Goal: Task Accomplishment & Management: Use online tool/utility

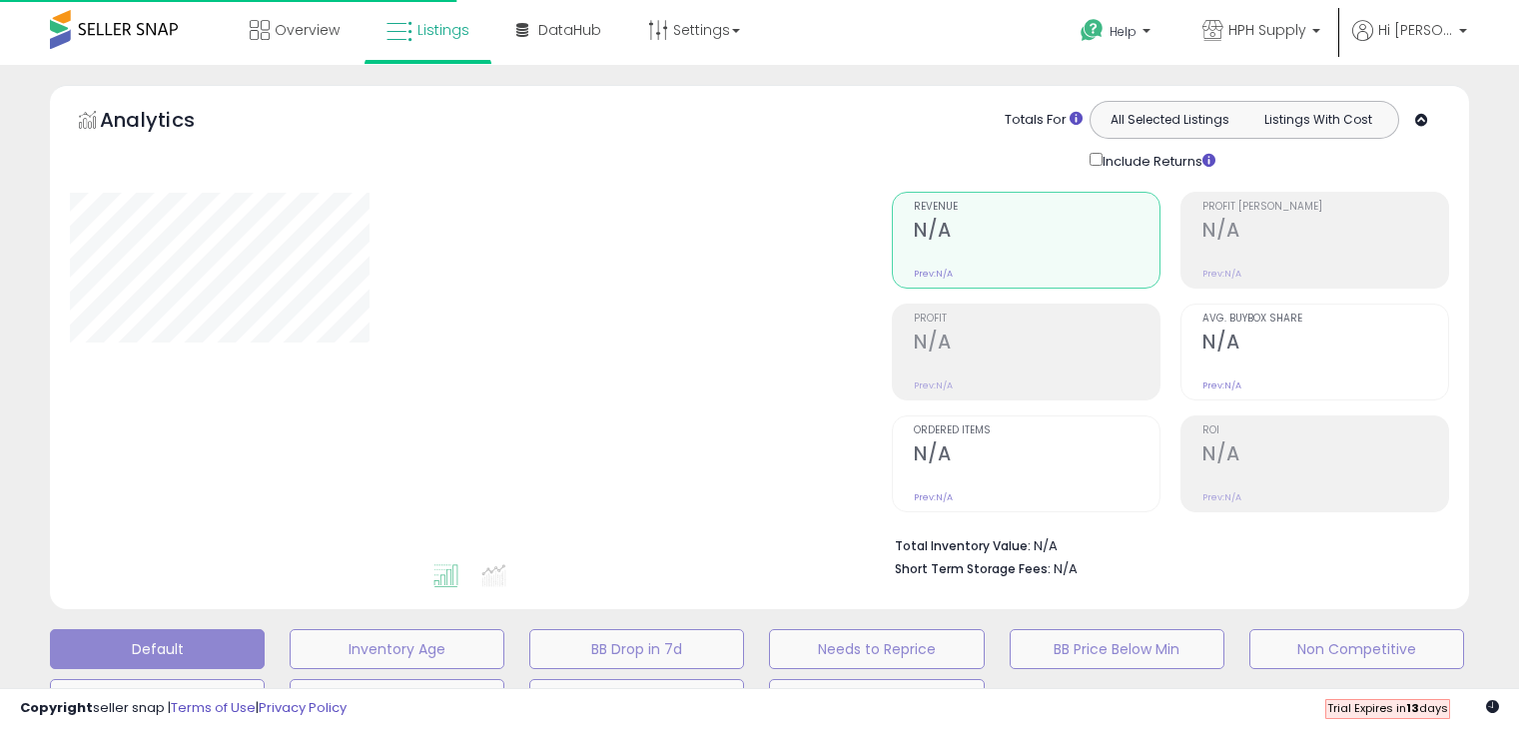
scroll to position [509, 0]
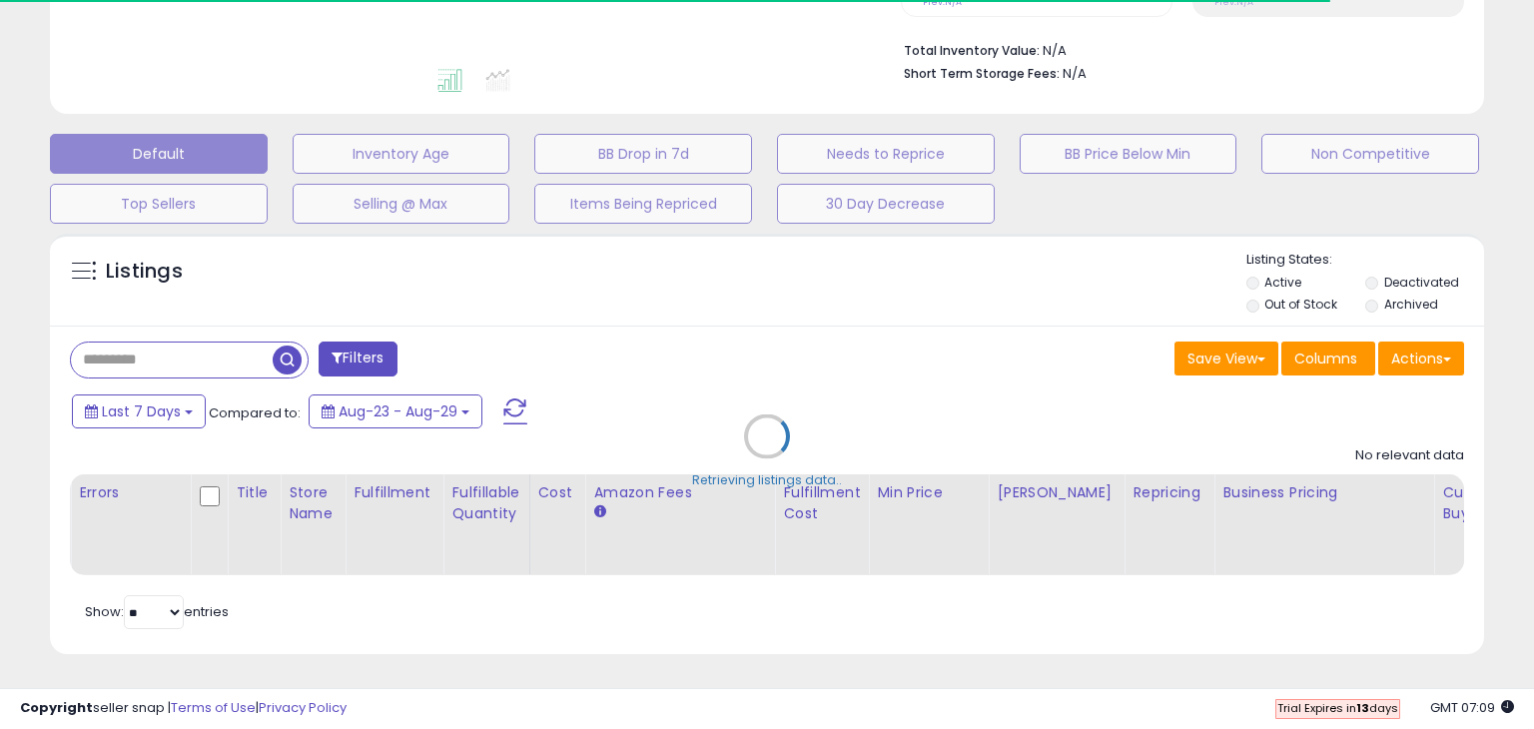
select select "**"
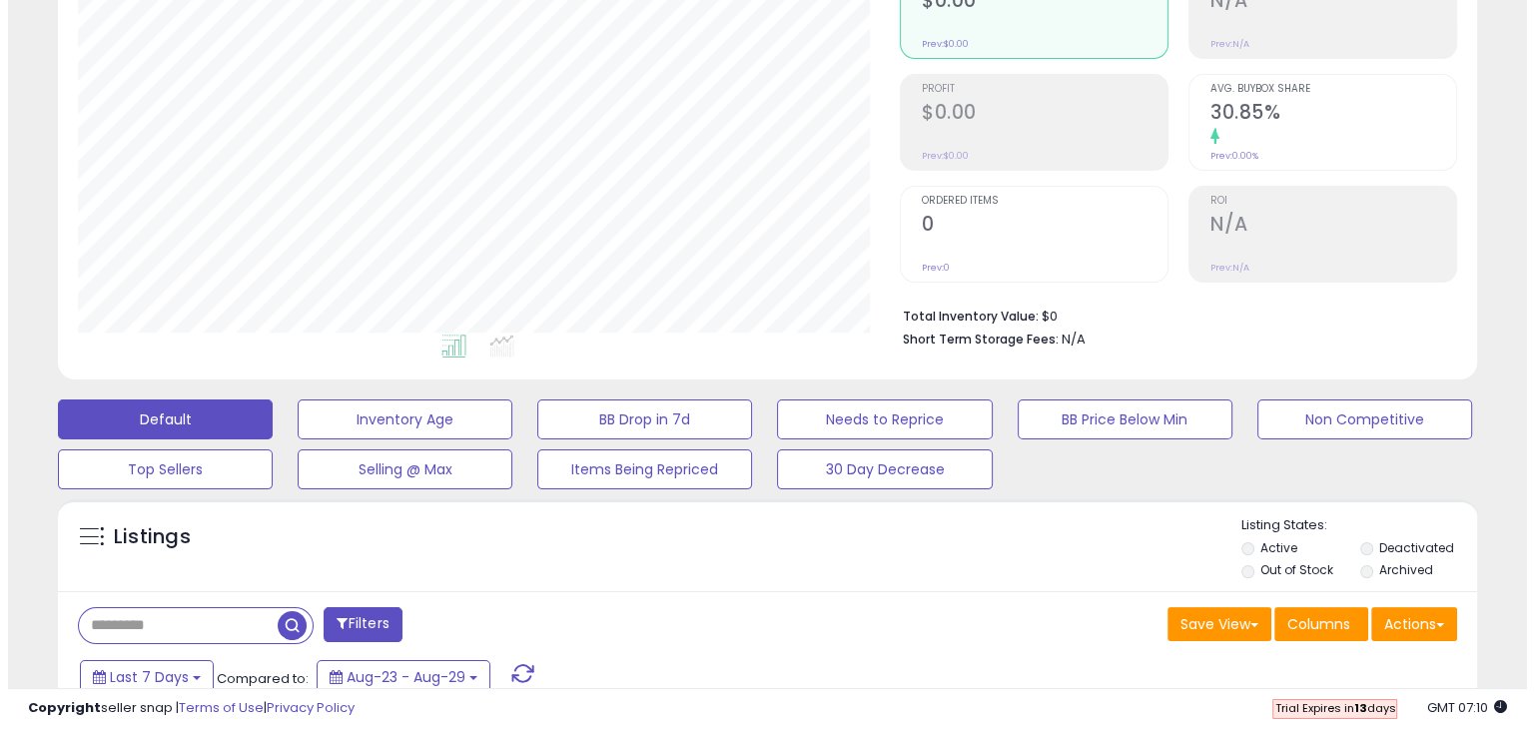
scroll to position [210, 0]
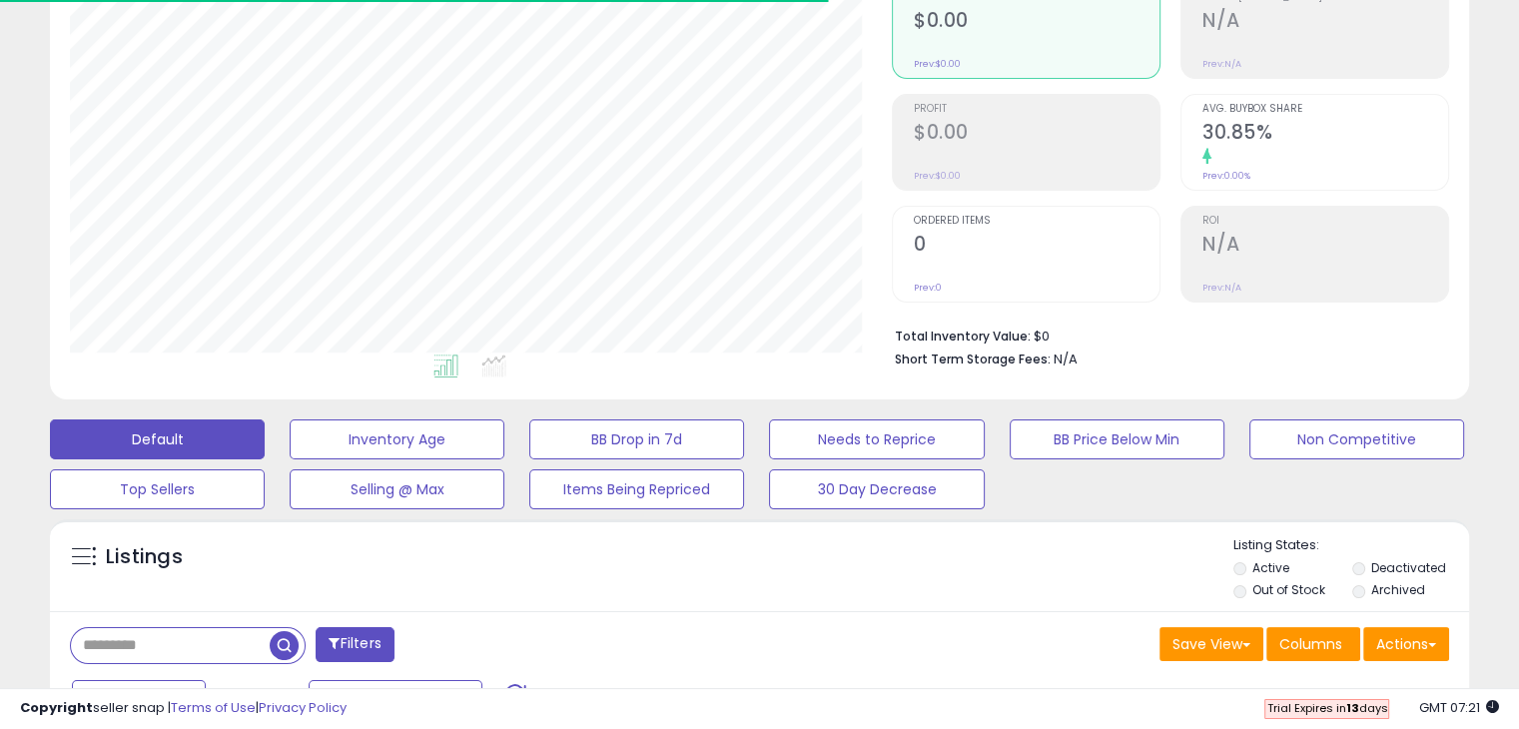
click at [1381, 581] on label "Archived" at bounding box center [1397, 589] width 54 height 17
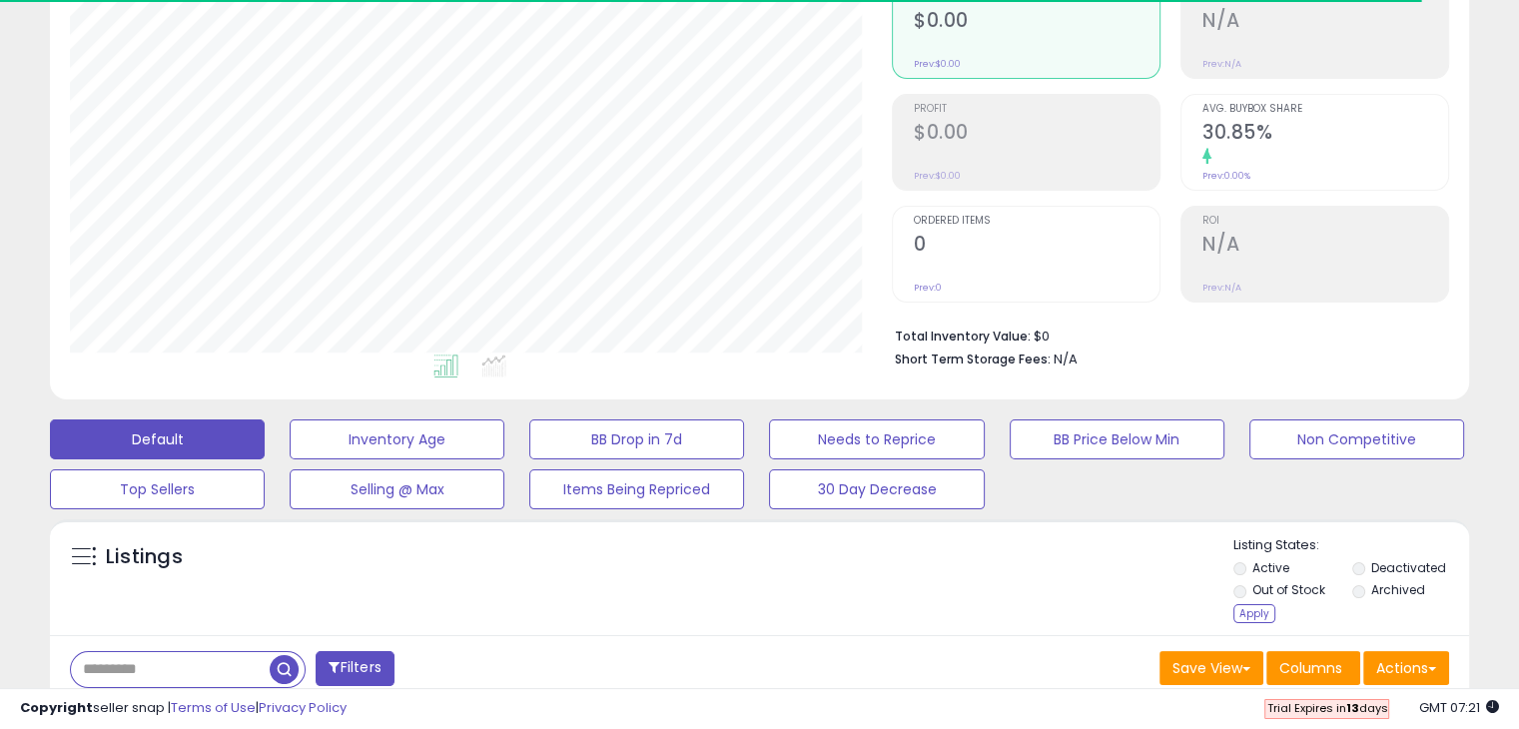
click at [1384, 566] on label "Deactivated" at bounding box center [1407, 567] width 75 height 17
click at [1255, 610] on div "Apply" at bounding box center [1255, 613] width 42 height 19
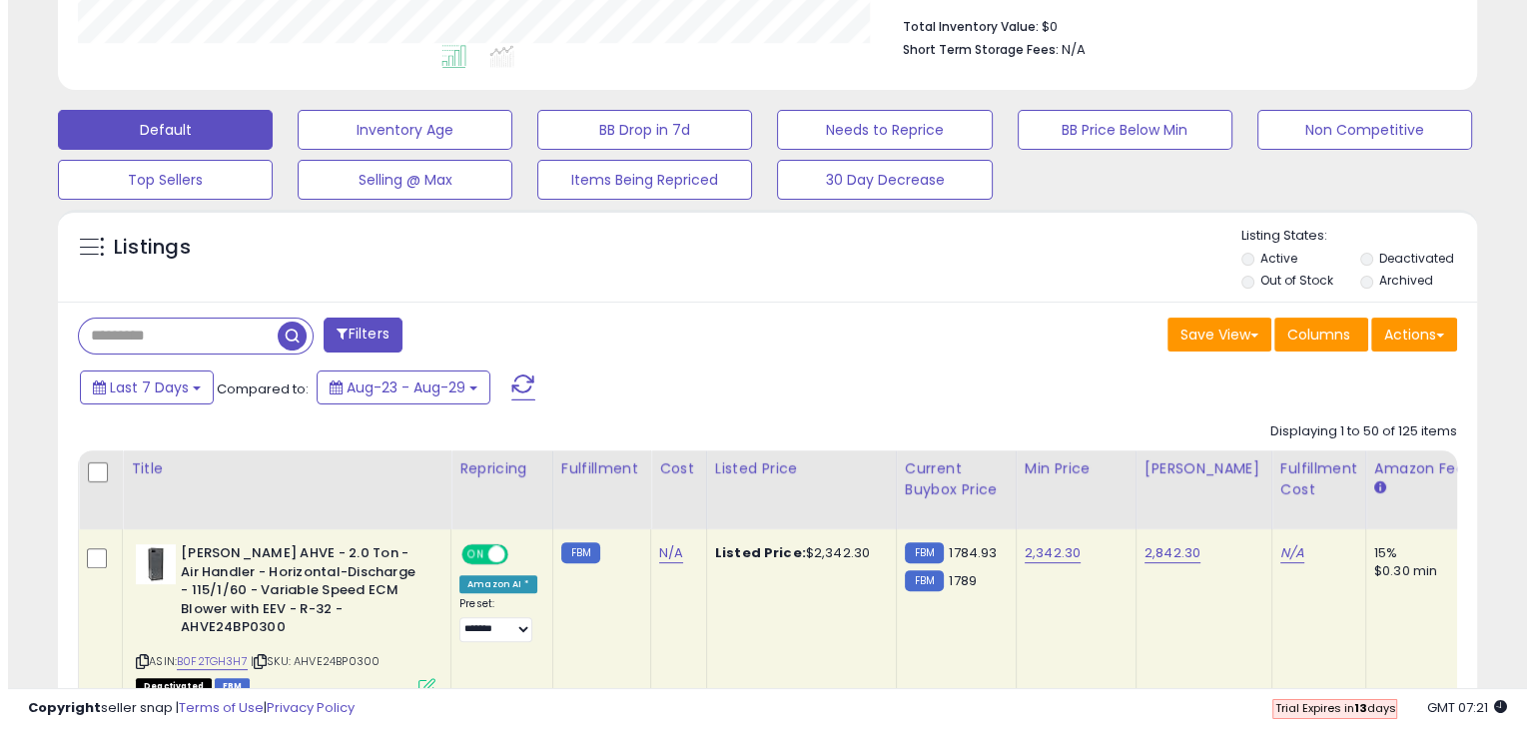
scroll to position [599, 0]
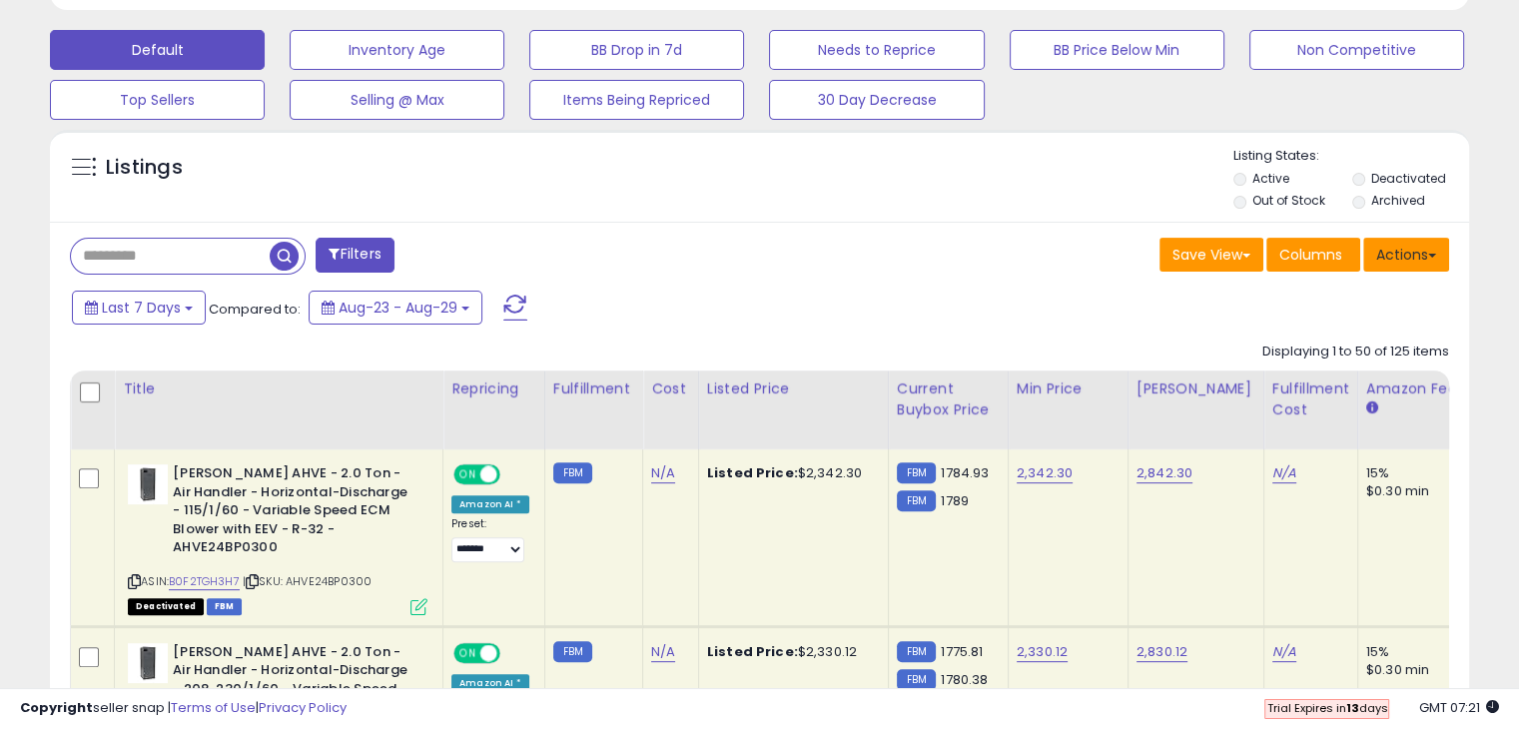
click at [1433, 265] on button "Actions" at bounding box center [1406, 255] width 86 height 34
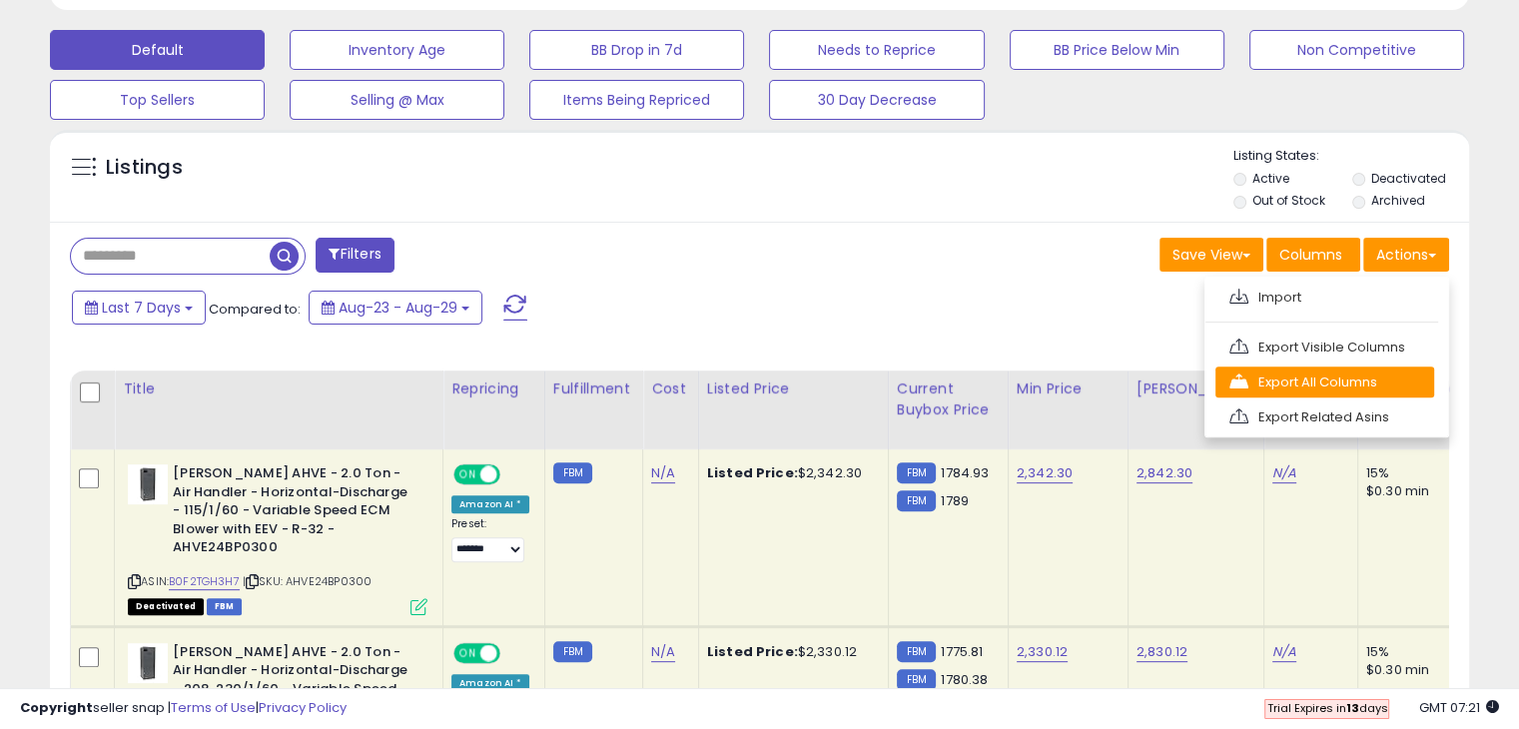
click at [1346, 378] on link "Export All Columns" at bounding box center [1325, 382] width 219 height 31
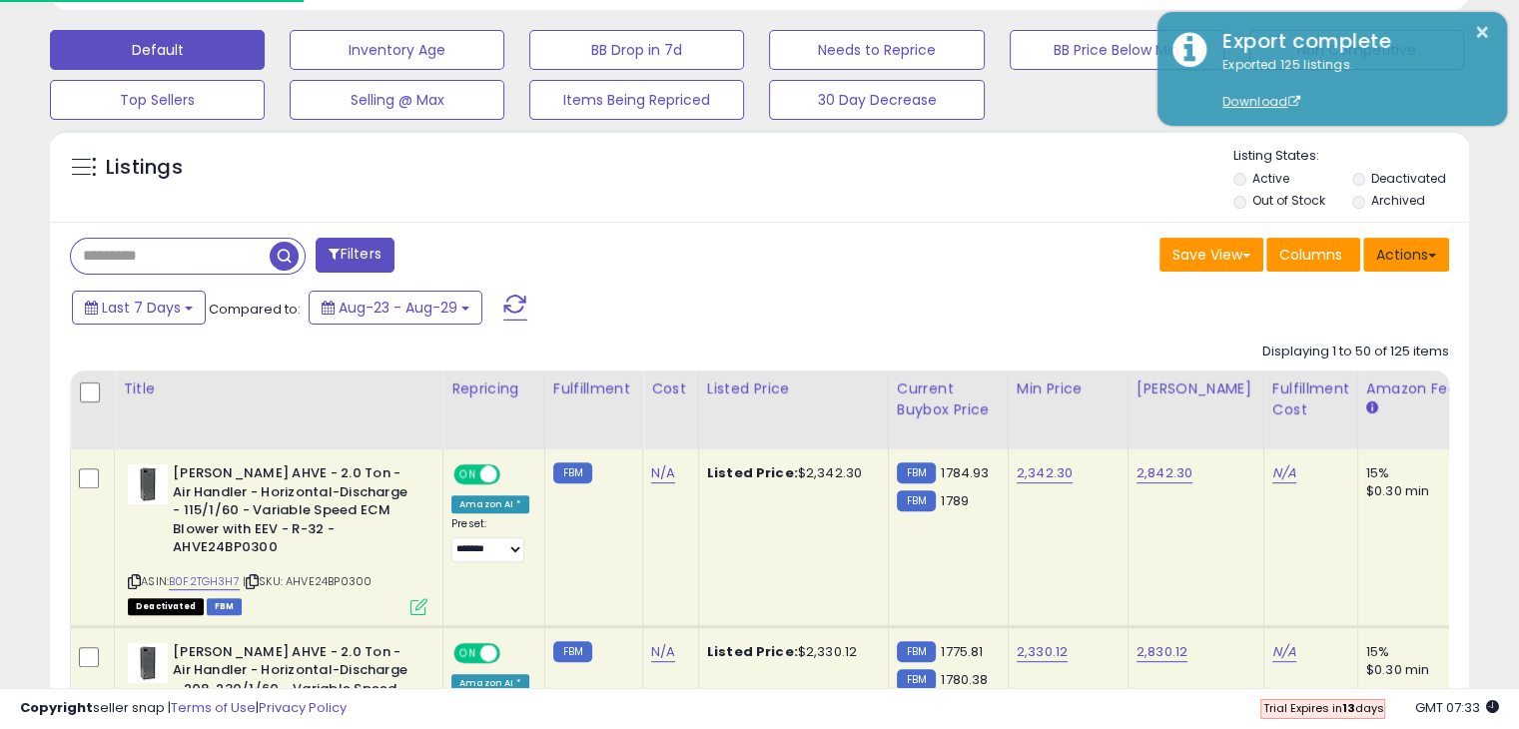
click at [1418, 250] on button "Actions" at bounding box center [1406, 255] width 86 height 34
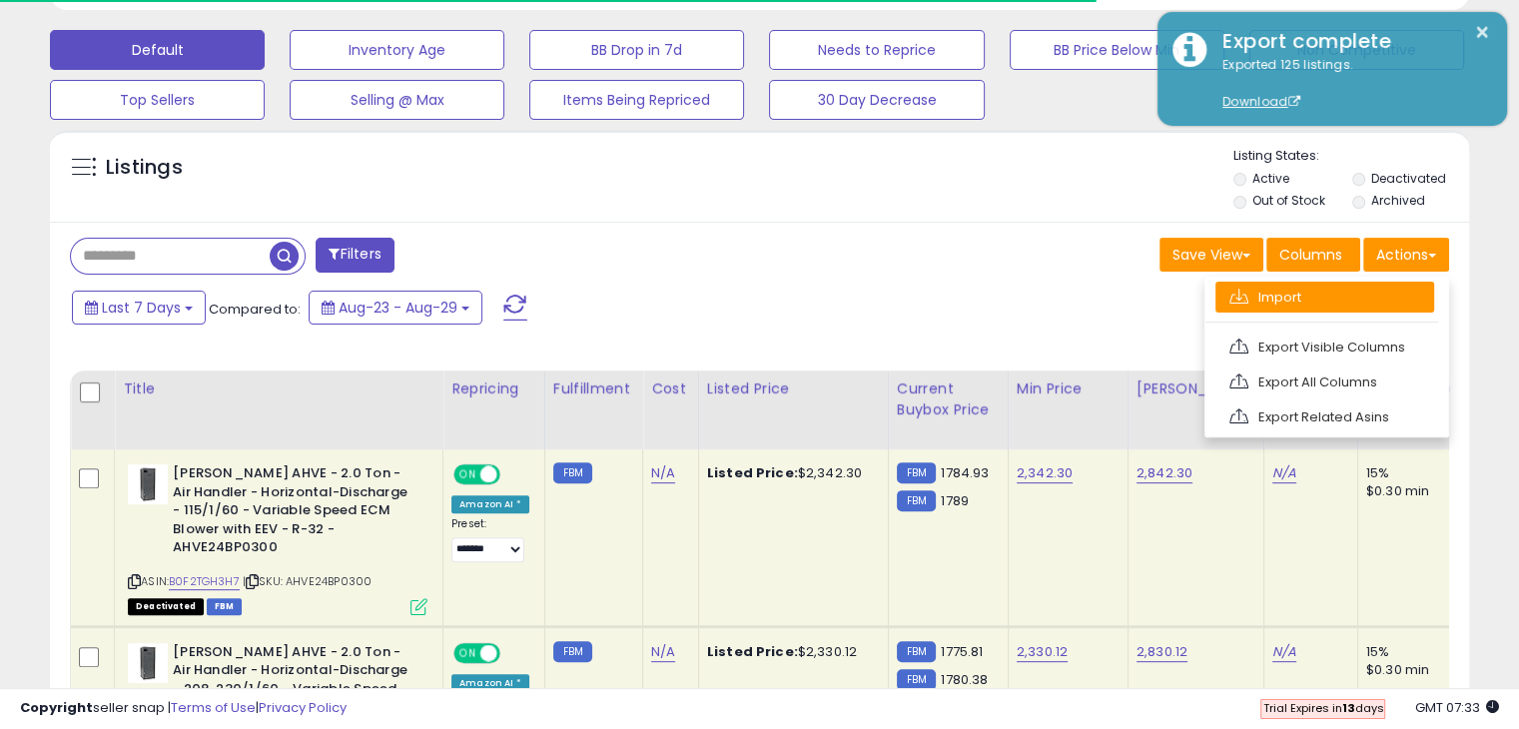
click at [1283, 293] on link "Import" at bounding box center [1325, 297] width 219 height 31
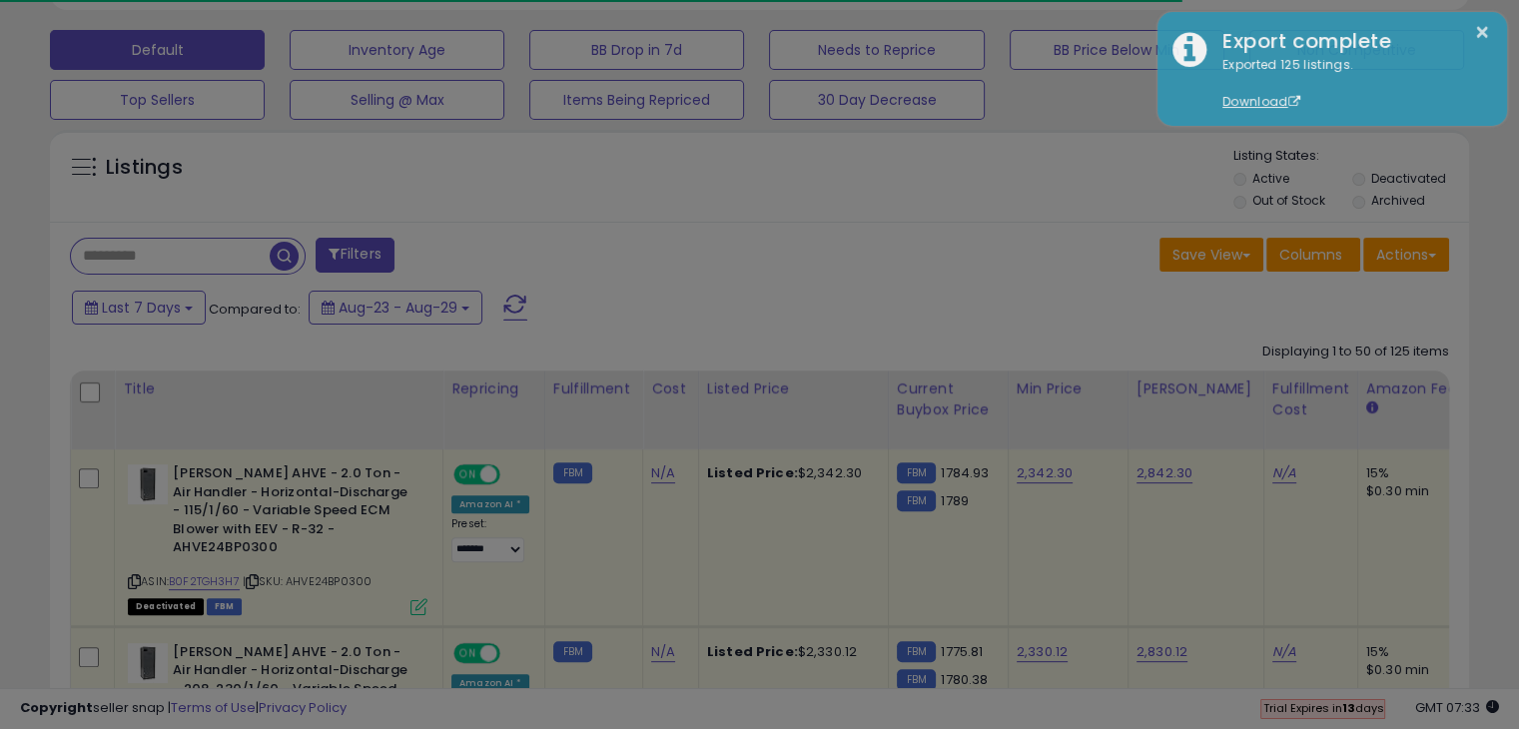
scroll to position [409, 831]
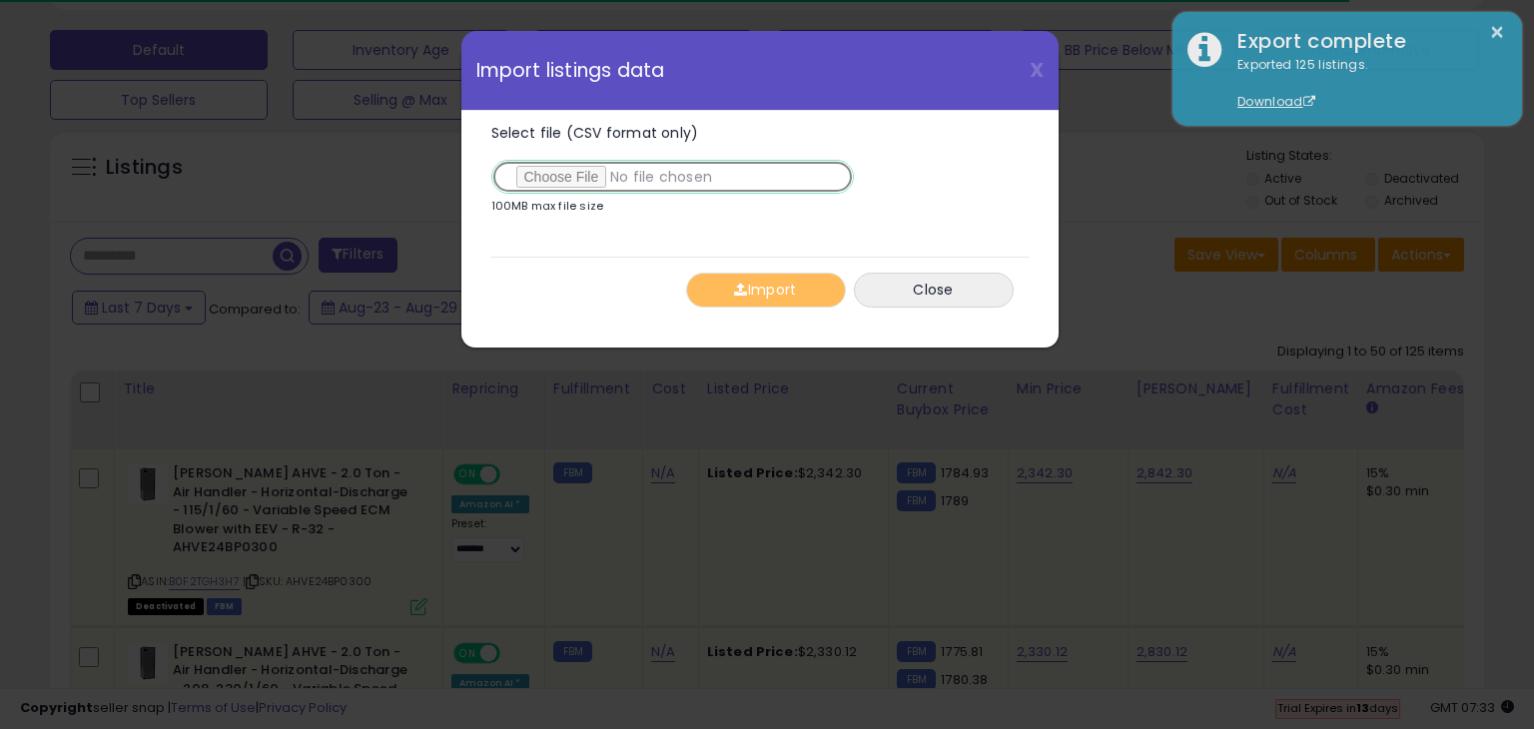
click at [595, 175] on input "Select file (CSV format only)" at bounding box center [672, 177] width 363 height 34
type input "**********"
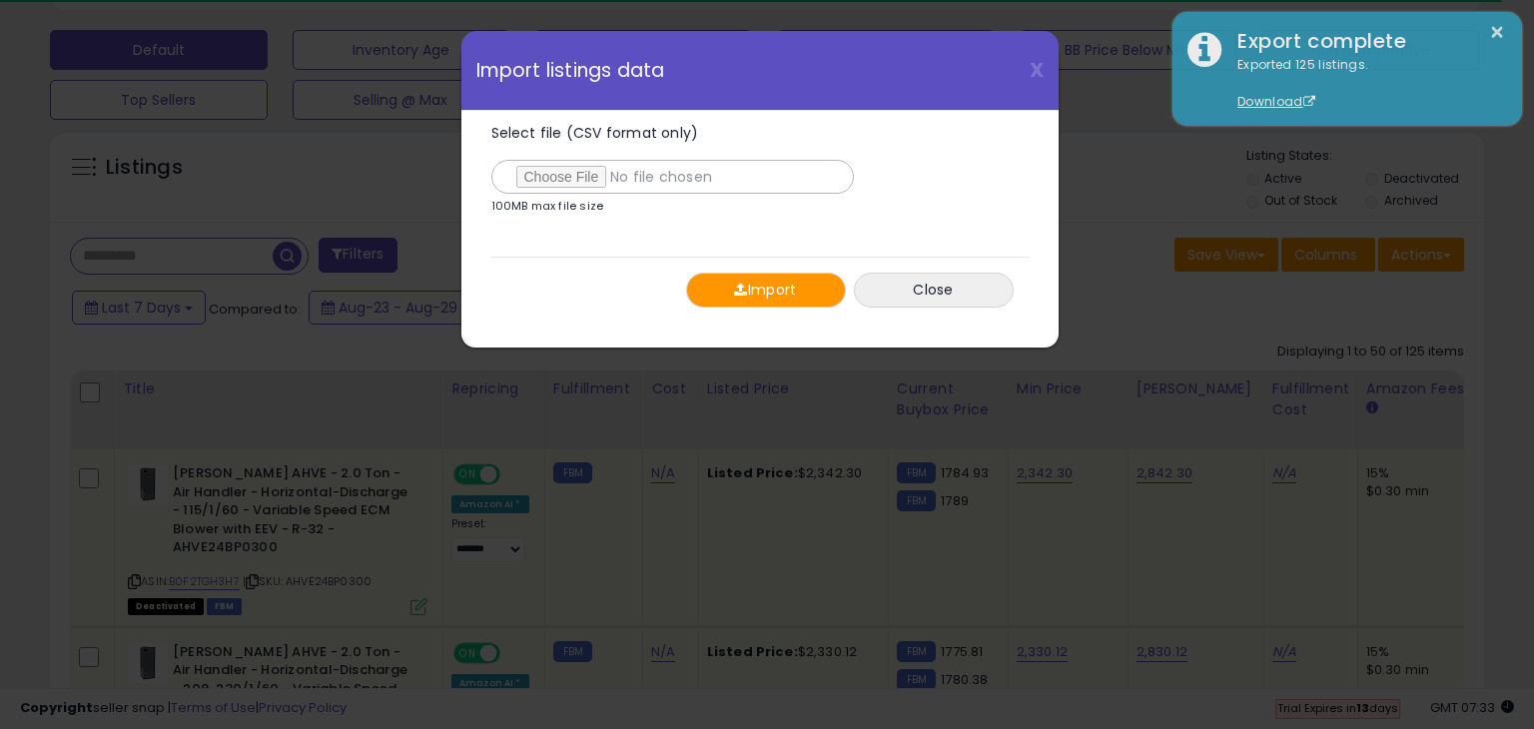
click at [771, 286] on button "Import" at bounding box center [766, 290] width 160 height 35
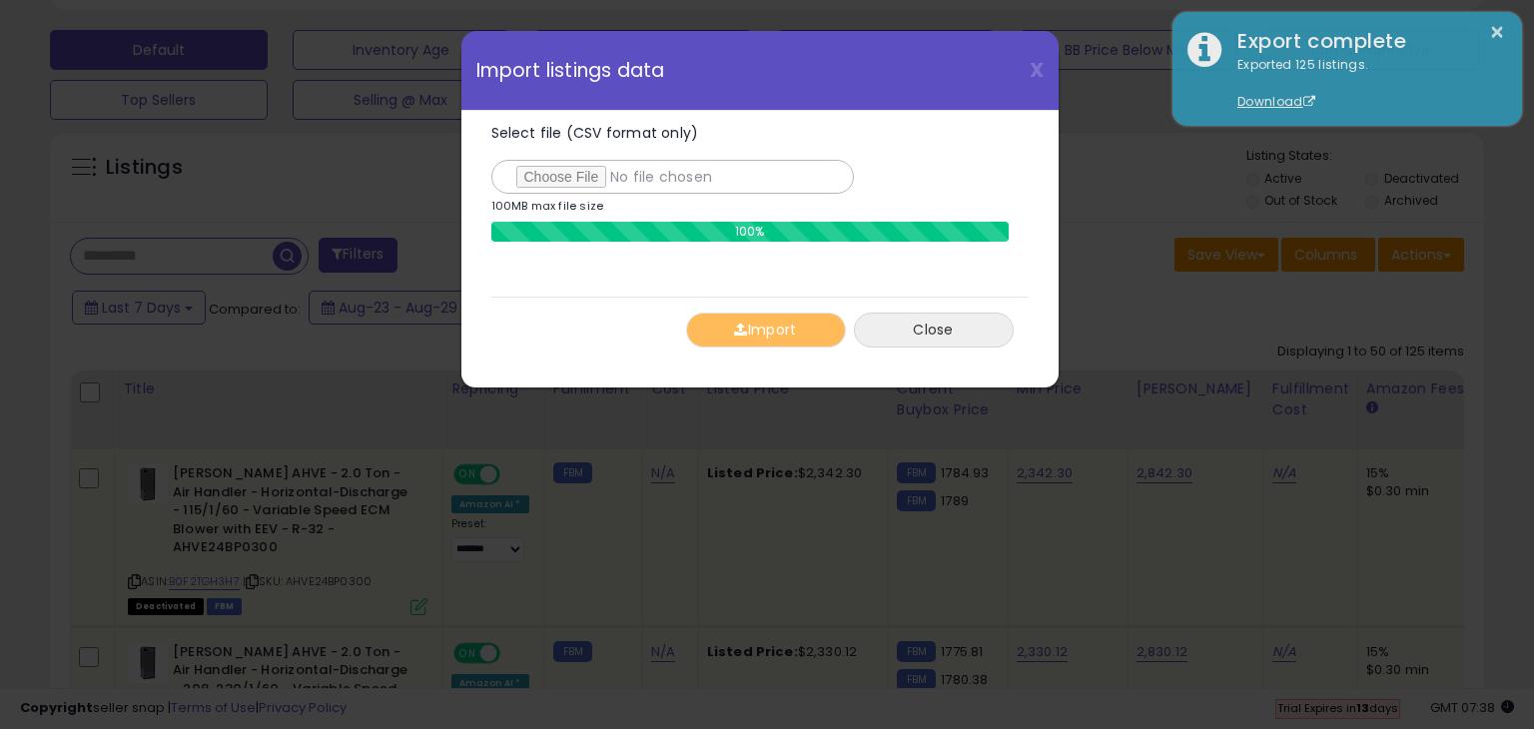
click at [919, 330] on button "Close" at bounding box center [934, 330] width 160 height 35
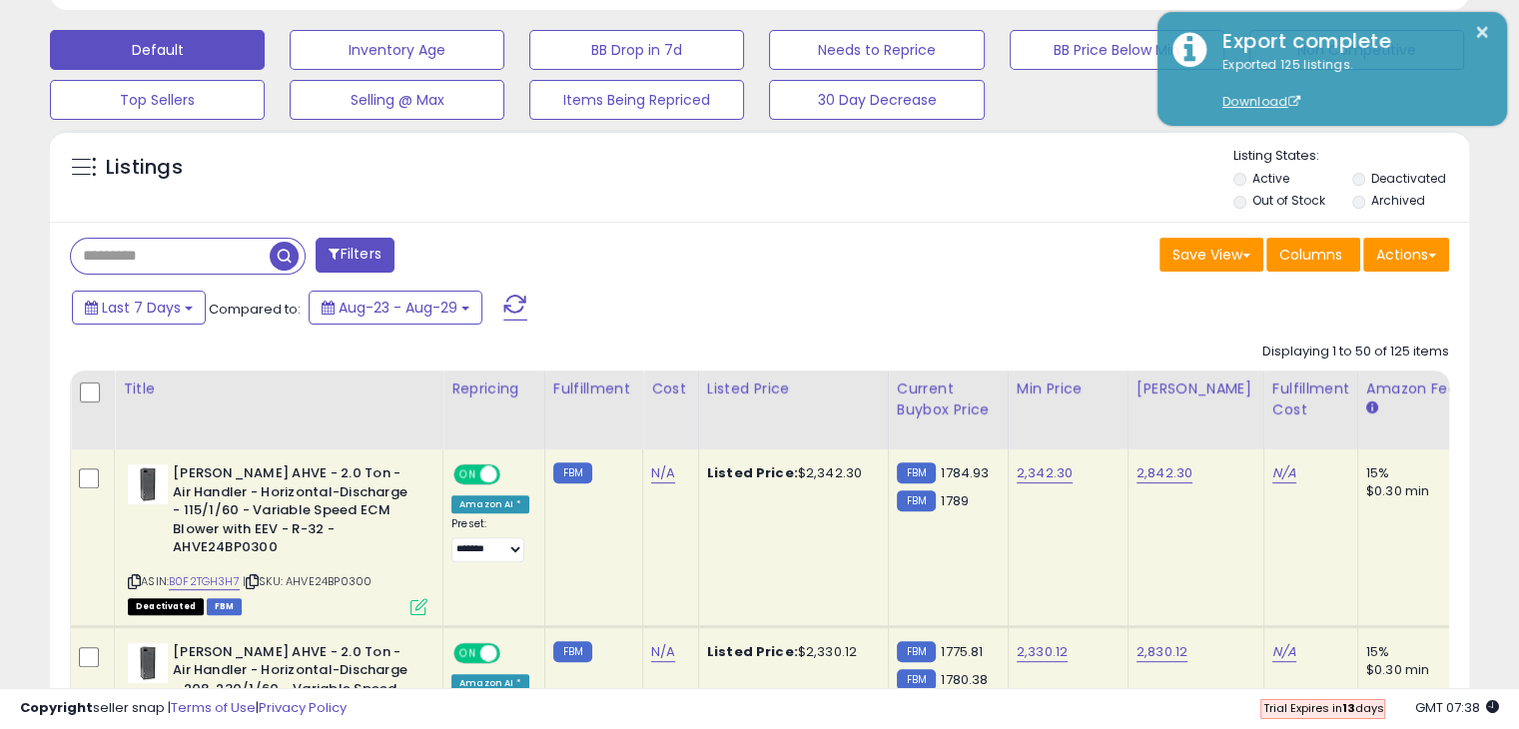
scroll to position [998479, 998067]
